Goal: Navigation & Orientation: Find specific page/section

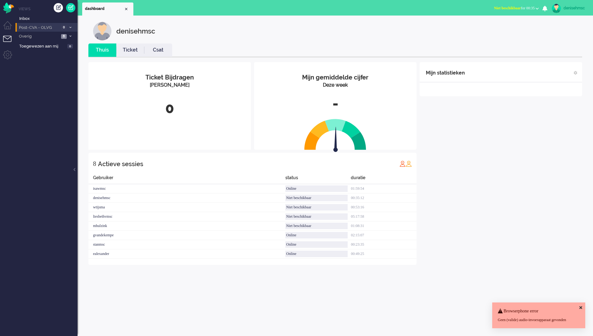
click at [46, 26] on span "Post-CVA - OLVG" at bounding box center [38, 28] width 41 height 6
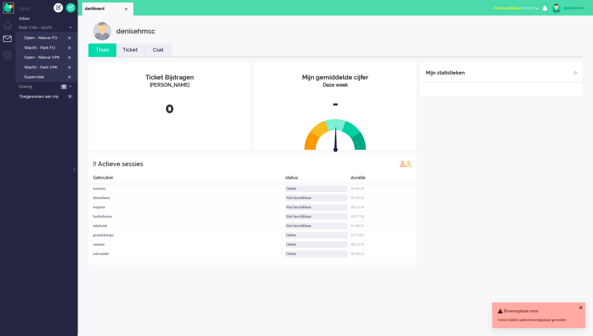
click at [6, 5] on img "Omnidesk" at bounding box center [8, 7] width 11 height 11
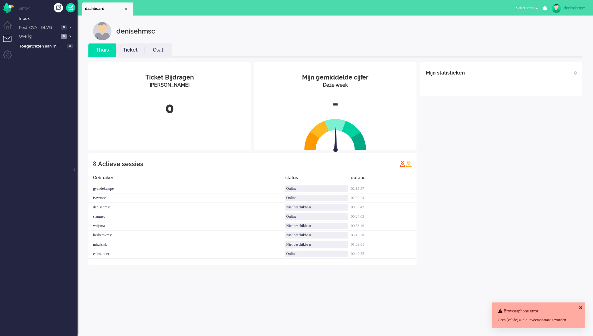
click at [580, 302] on div "Browserphone error Geen (valide) audio-invoerapparaat gevonden" at bounding box center [538, 315] width 93 height 26
click at [580, 305] on icon at bounding box center [581, 307] width 3 height 4
